Goal: Transaction & Acquisition: Obtain resource

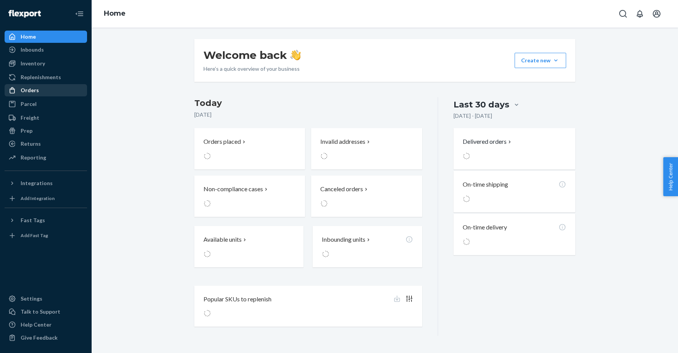
click at [54, 91] on div "Orders" at bounding box center [45, 90] width 81 height 11
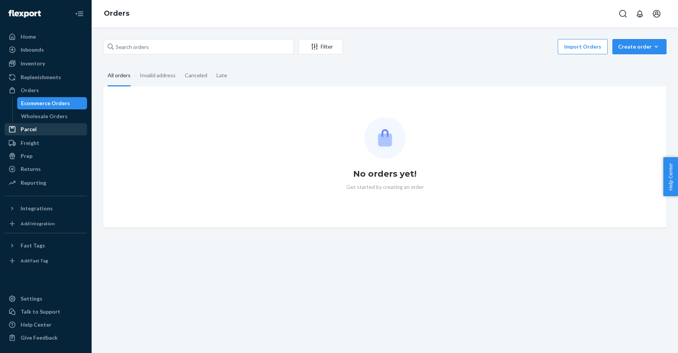
click at [33, 130] on div "Parcel" at bounding box center [29, 129] width 16 height 8
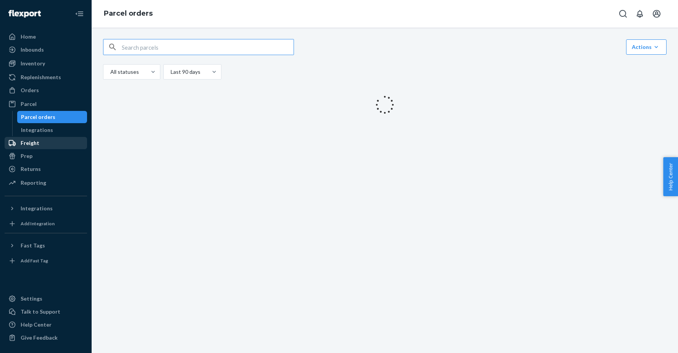
click at [31, 141] on div "Freight" at bounding box center [30, 143] width 19 height 8
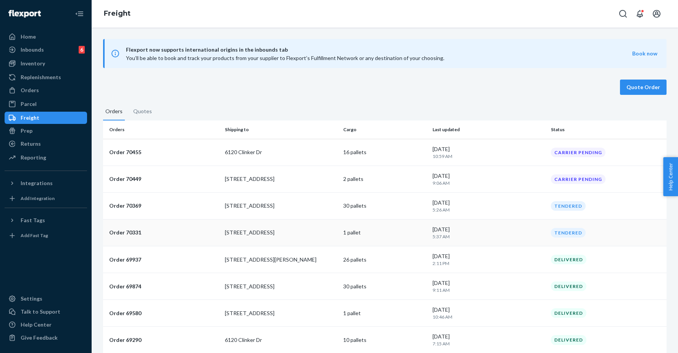
click at [230, 236] on p "[STREET_ADDRESS]" at bounding box center [281, 232] width 113 height 8
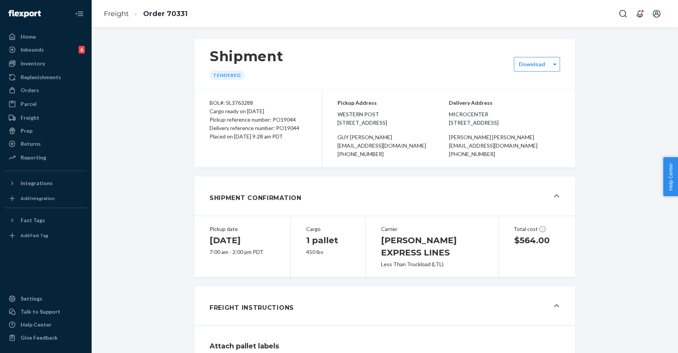
click at [283, 159] on div "BOL#: SL3763288 Cargo ready on [DATE] Pickup reference number: PO19044 Delivery…" at bounding box center [258, 128] width 128 height 78
click at [530, 73] on div "Shipment Tendered Download" at bounding box center [384, 64] width 381 height 50
click at [537, 69] on div "Download" at bounding box center [537, 64] width 46 height 15
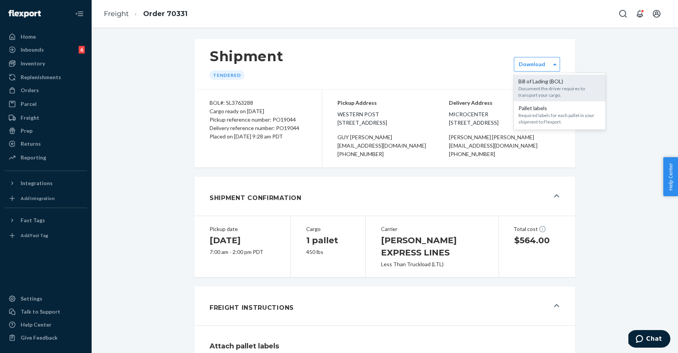
click at [539, 86] on div "Document the driver requires to transport your cargo." at bounding box center [560, 91] width 82 height 13
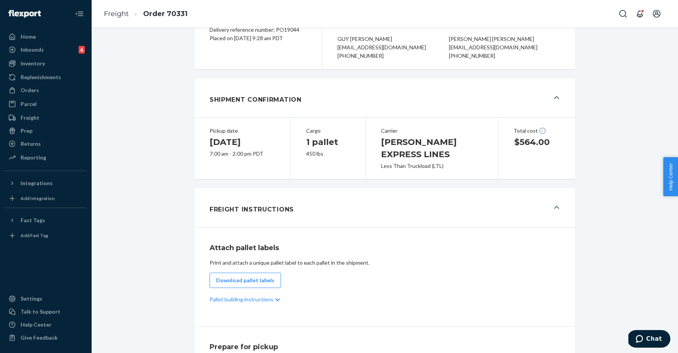
scroll to position [306, 0]
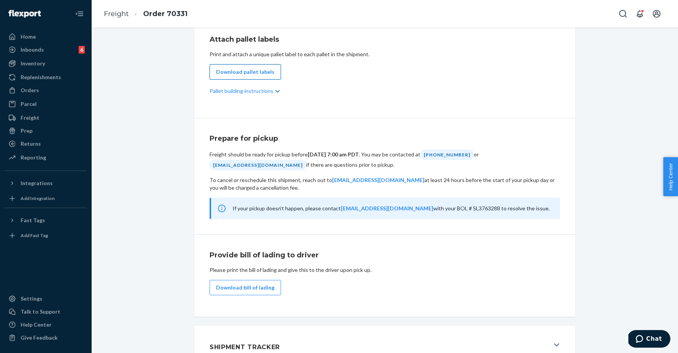
click at [243, 66] on button "Download pallet labels" at bounding box center [245, 71] width 71 height 15
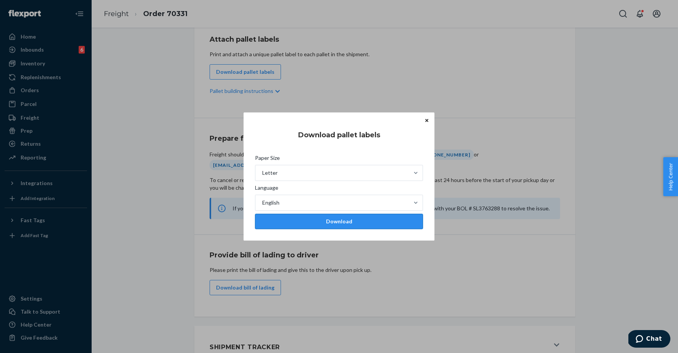
click at [309, 220] on div "Download" at bounding box center [339, 221] width 155 height 8
